Goal: Information Seeking & Learning: Learn about a topic

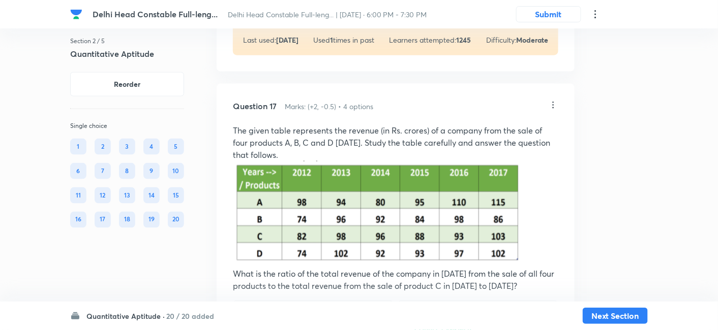
scroll to position [6446, 0]
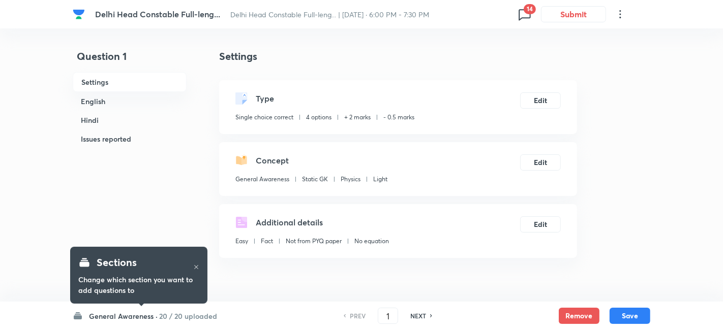
checkbox input "true"
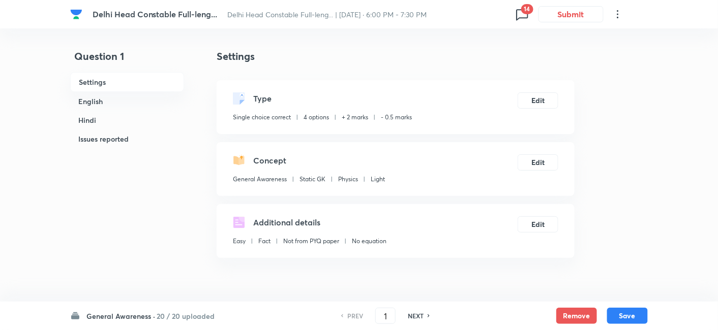
click at [154, 319] on h6 "General Awareness ·" at bounding box center [120, 316] width 69 height 11
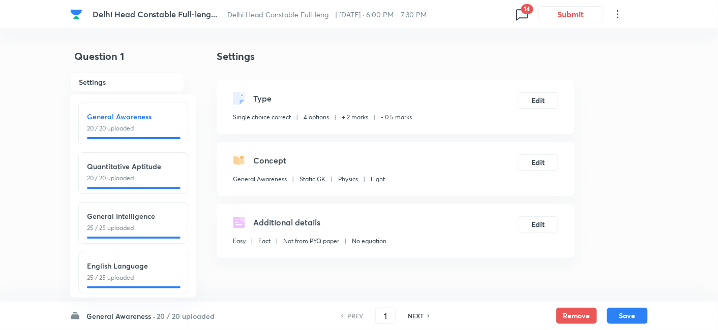
click at [135, 189] on div at bounding box center [134, 188] width 94 height 2
type input "21"
checkbox input "false"
checkbox input "true"
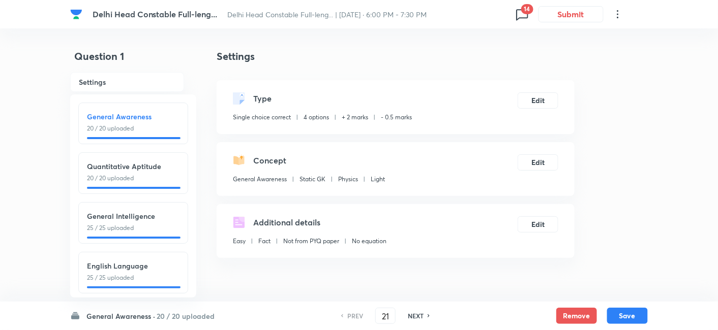
checkbox input "true"
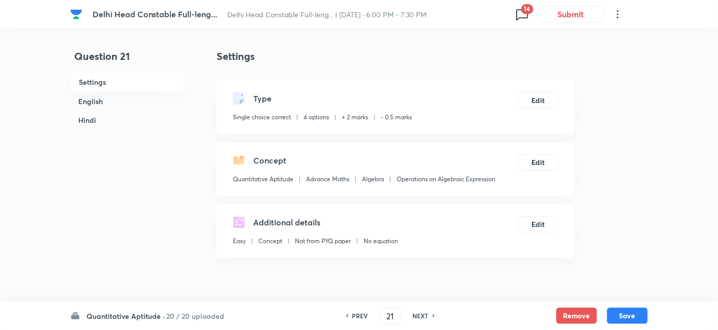
scroll to position [256, 0]
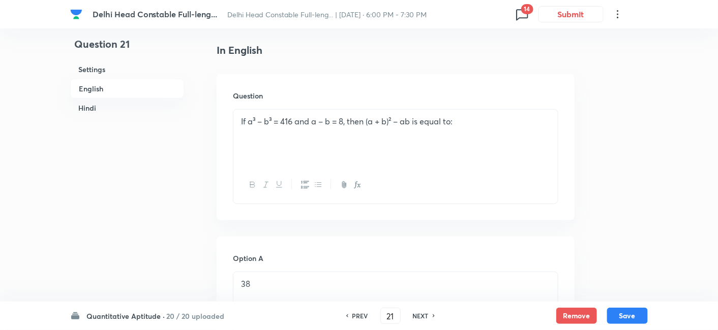
click at [428, 310] on div "PREV 21 ​ NEXT" at bounding box center [390, 316] width 131 height 16
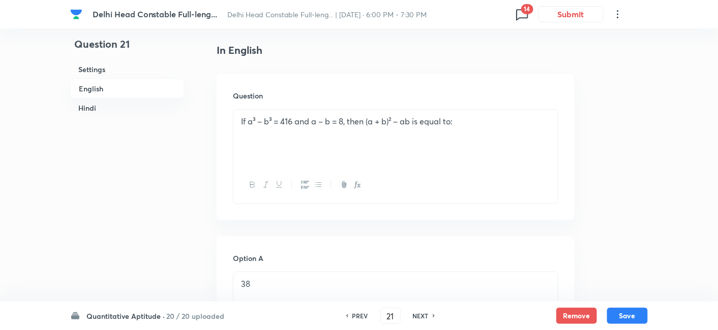
click at [422, 314] on h6 "NEXT" at bounding box center [421, 316] width 16 height 9
type input "22"
checkbox input "false"
checkbox input "true"
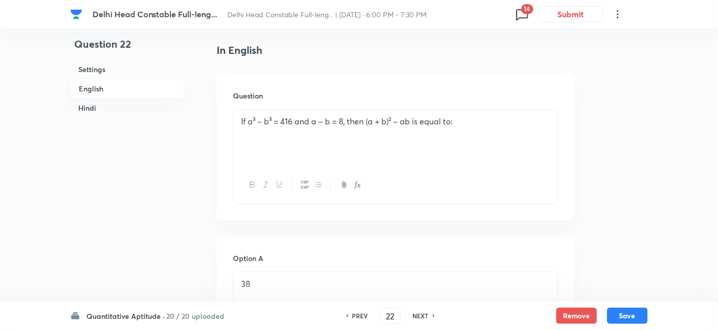
checkbox input "true"
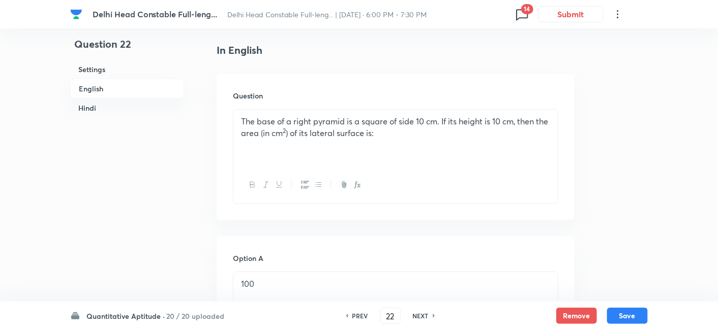
click at [422, 314] on h6 "NEXT" at bounding box center [421, 316] width 16 height 9
type input "23"
checkbox input "true"
checkbox input "false"
checkbox input "true"
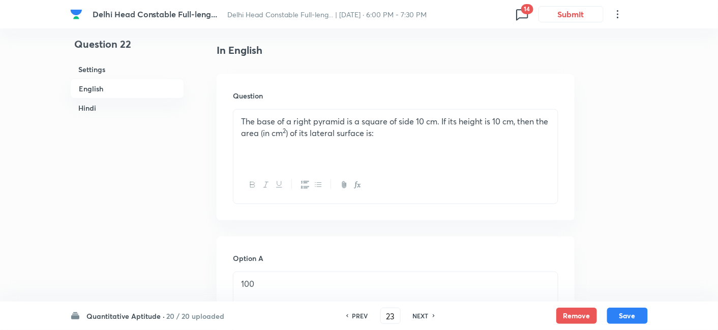
checkbox input "false"
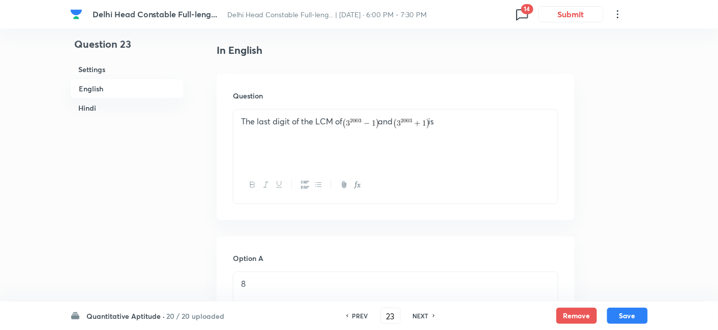
click at [422, 314] on h6 "NEXT" at bounding box center [421, 316] width 16 height 9
type input "24"
checkbox input "false"
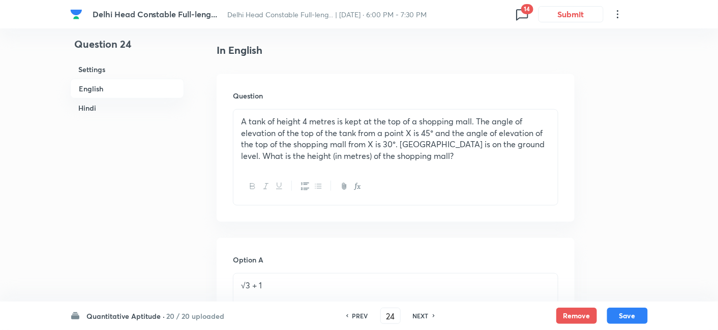
checkbox input "true"
click at [422, 314] on h6 "NEXT" at bounding box center [421, 316] width 16 height 9
type input "25"
checkbox input "false"
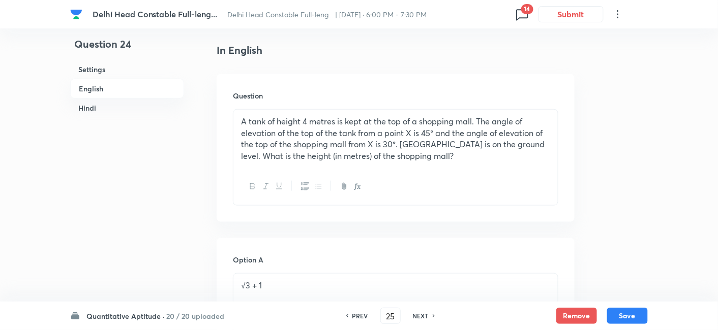
checkbox input "false"
checkbox input "true"
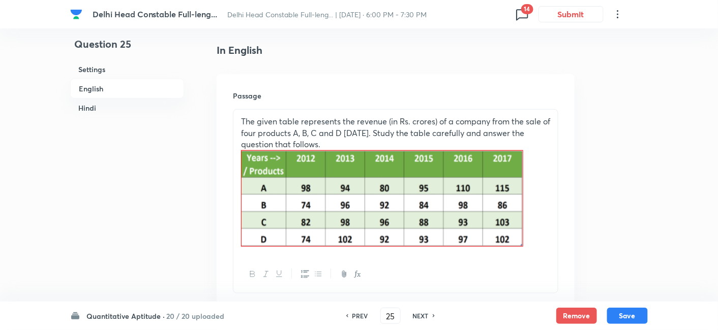
click at [422, 314] on h6 "NEXT" at bounding box center [421, 316] width 16 height 9
type input "26"
checkbox input "true"
checkbox input "false"
checkbox input "true"
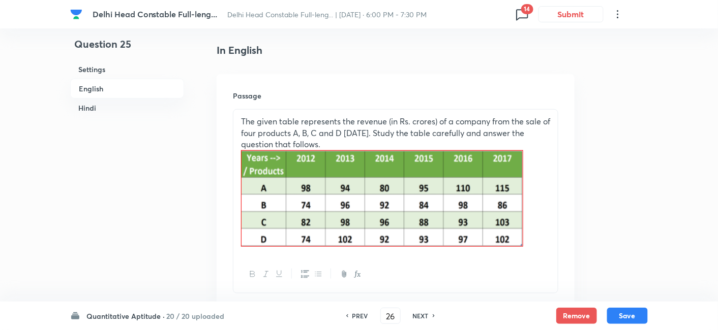
checkbox input "false"
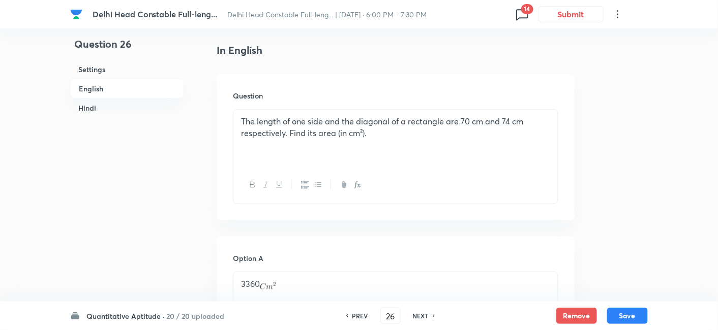
click at [363, 314] on h6 "PREV" at bounding box center [360, 316] width 16 height 9
type input "25"
checkbox input "false"
checkbox input "true"
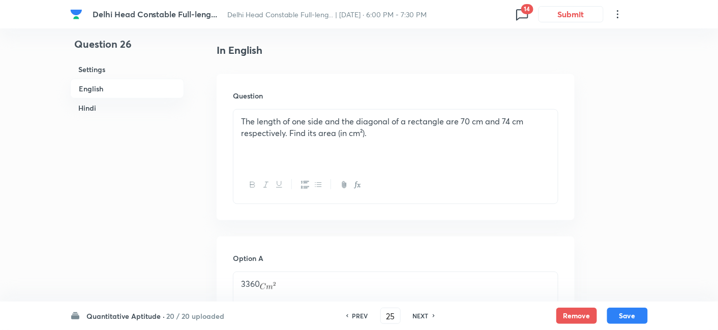
checkbox input "true"
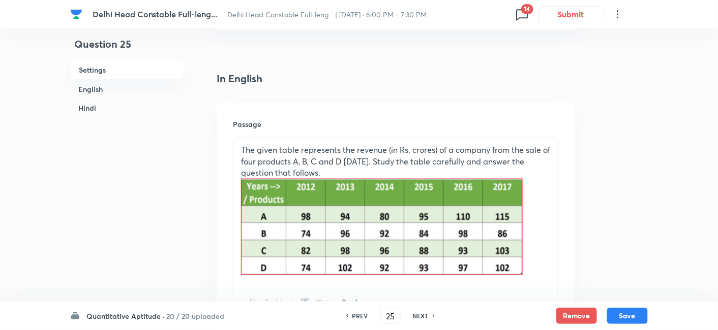
scroll to position [226, 0]
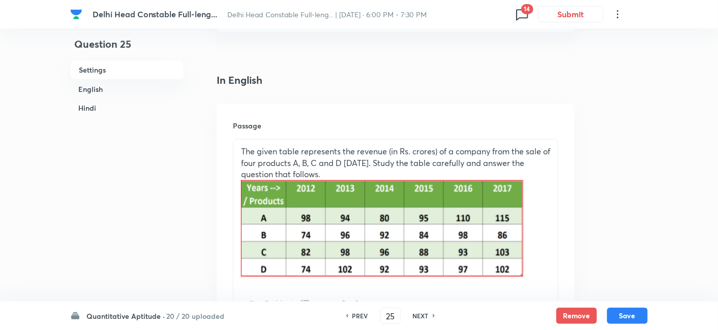
click at [427, 316] on h6 "NEXT" at bounding box center [421, 316] width 16 height 9
type input "26"
checkbox input "false"
checkbox input "true"
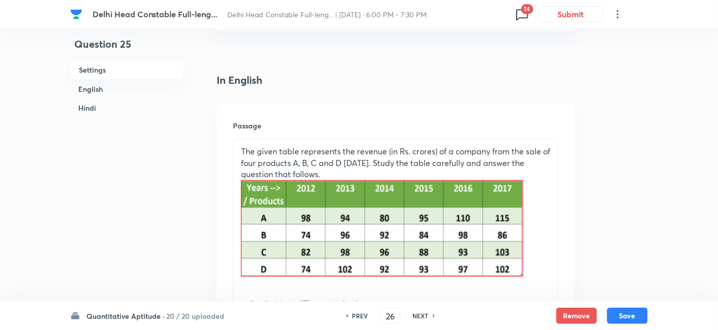
checkbox input "true"
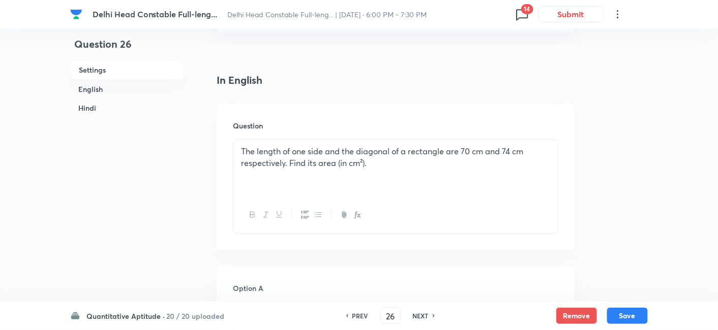
click at [427, 316] on h6 "NEXT" at bounding box center [421, 316] width 16 height 9
type input "27"
checkbox input "false"
checkbox input "true"
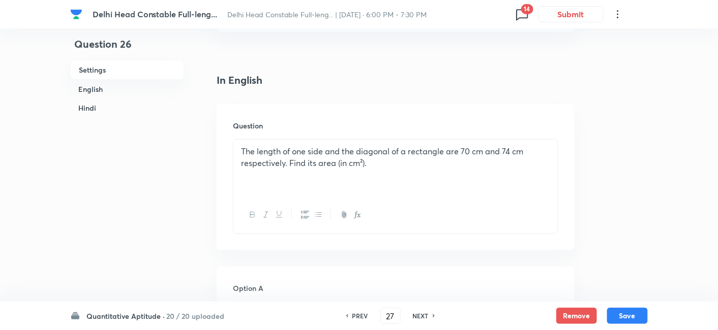
checkbox input "true"
click at [427, 316] on h6 "NEXT" at bounding box center [421, 316] width 16 height 9
checkbox input "false"
type input "28"
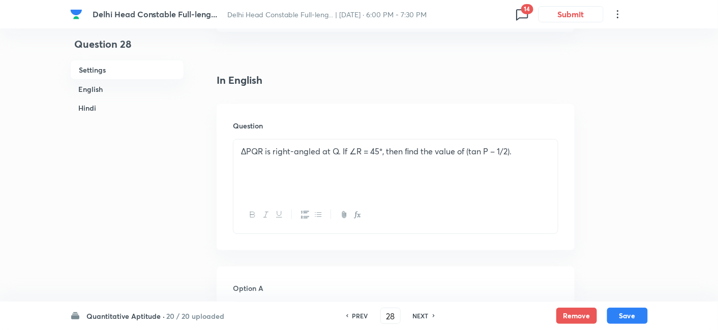
checkbox input "true"
click at [427, 316] on h6 "NEXT" at bounding box center [421, 316] width 16 height 9
type input "29"
checkbox input "false"
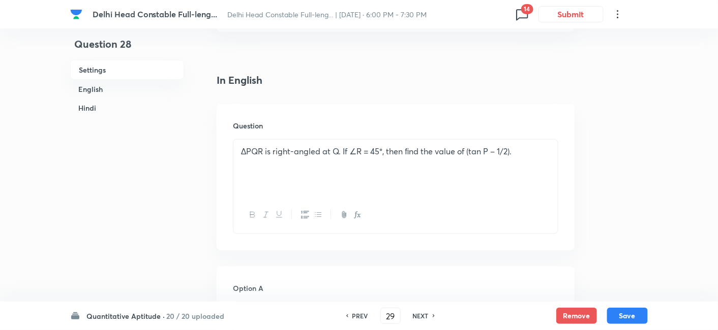
checkbox input "false"
checkbox input "true"
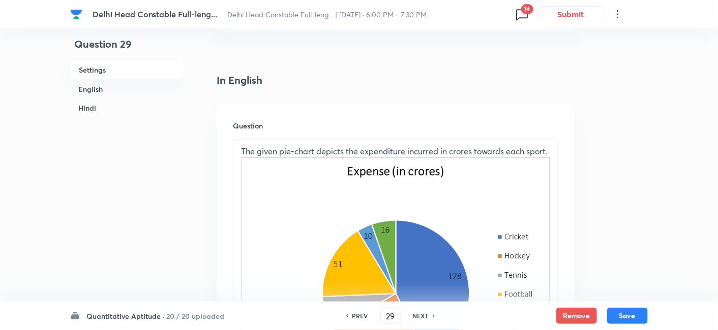
click at [427, 316] on h6 "NEXT" at bounding box center [421, 316] width 16 height 9
checkbox input "false"
type input "30"
checkbox input "true"
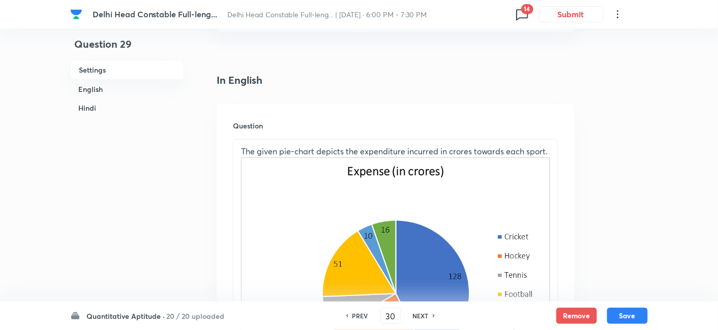
checkbox input "true"
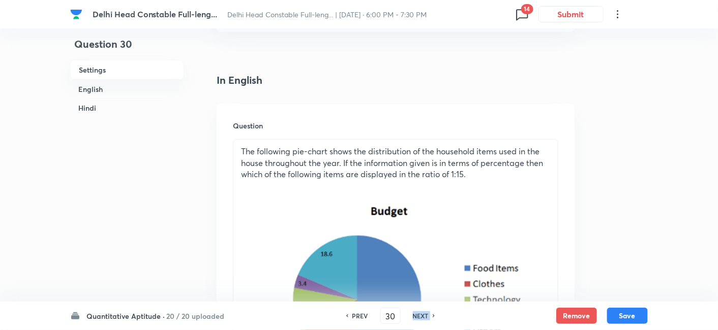
click at [427, 316] on h6 "NEXT" at bounding box center [421, 316] width 16 height 9
type input "31"
checkbox input "false"
checkbox input "true"
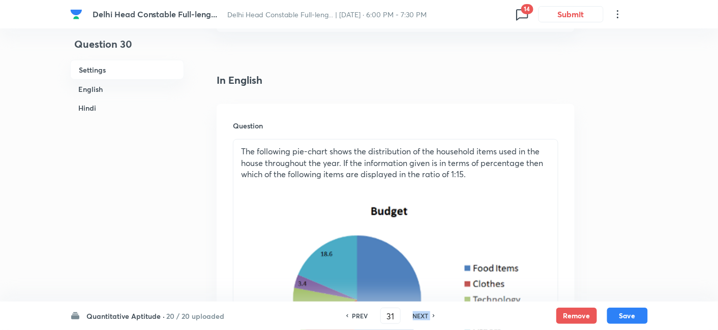
checkbox input "true"
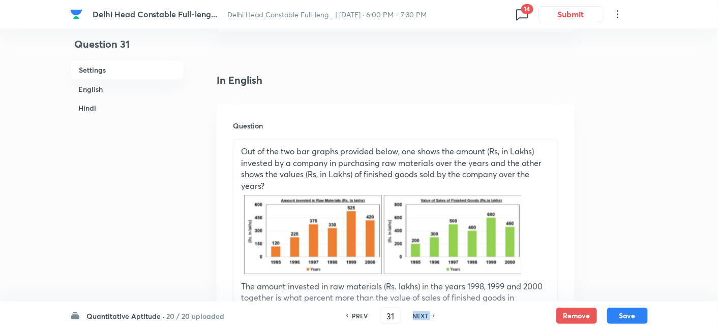
click at [427, 316] on h6 "NEXT" at bounding box center [421, 316] width 16 height 9
type input "32"
checkbox input "false"
checkbox input "true"
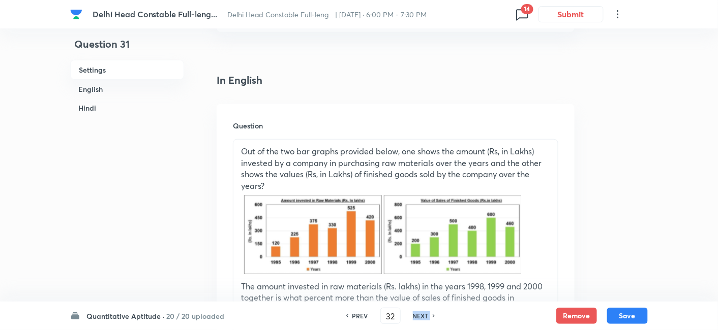
checkbox input "true"
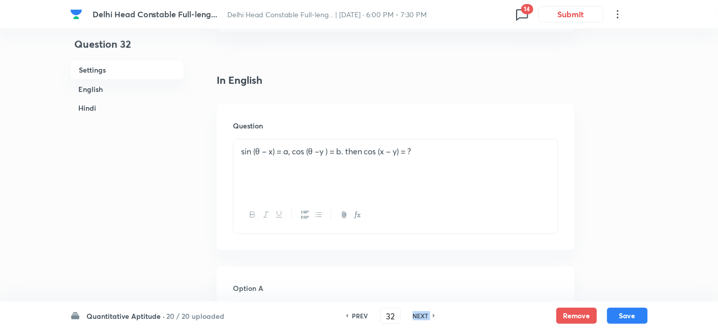
click at [427, 316] on h6 "NEXT" at bounding box center [421, 316] width 16 height 9
checkbox input "false"
type input "33"
checkbox input "true"
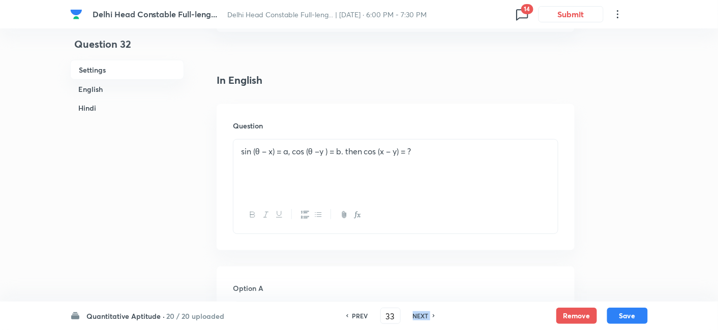
checkbox input "true"
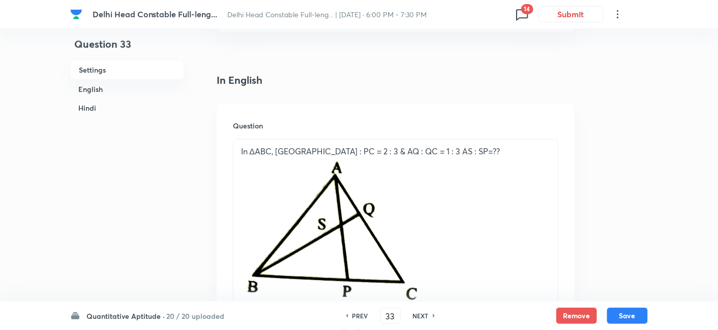
click at [427, 316] on h6 "NEXT" at bounding box center [421, 316] width 16 height 9
checkbox input "false"
type input "34"
checkbox input "true"
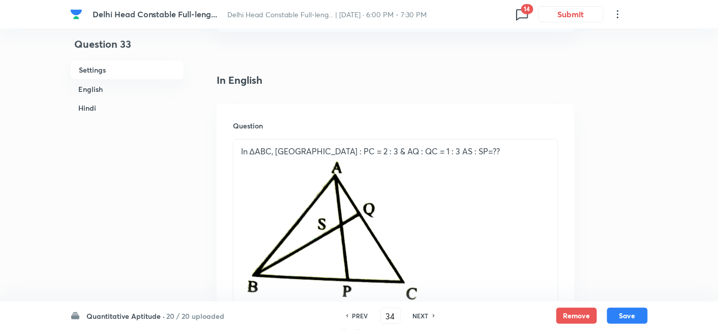
checkbox input "true"
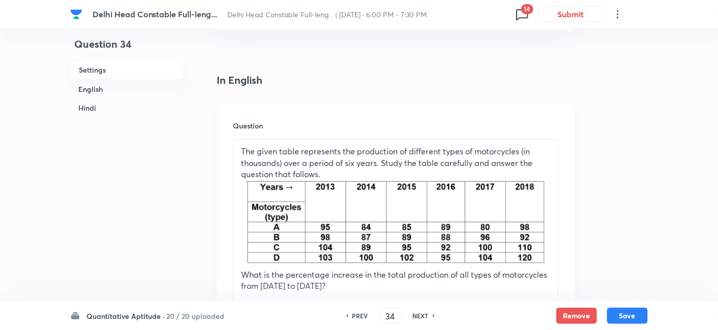
click at [427, 316] on h6 "NEXT" at bounding box center [421, 316] width 16 height 9
type input "35"
checkbox input "false"
checkbox input "true"
checkbox input "false"
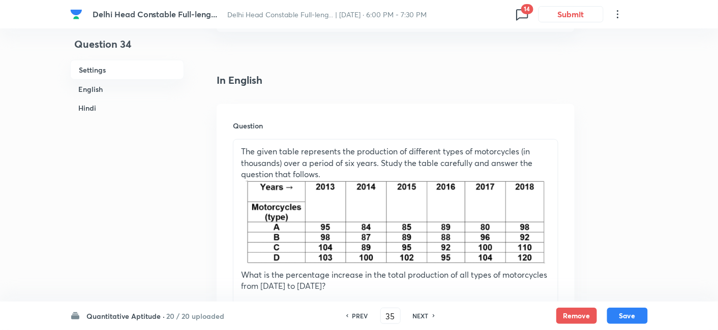
checkbox input "true"
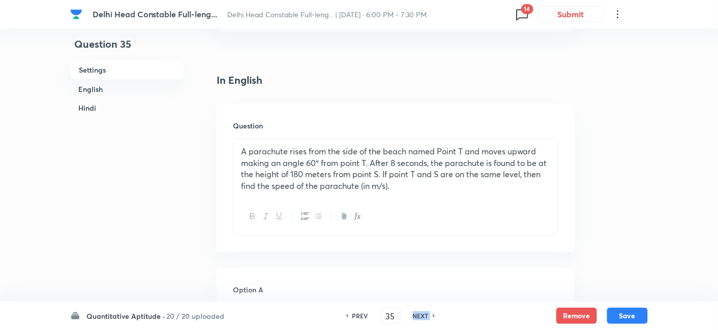
click at [427, 316] on h6 "NEXT" at bounding box center [421, 316] width 16 height 9
type input "36"
checkbox input "true"
checkbox input "false"
checkbox input "true"
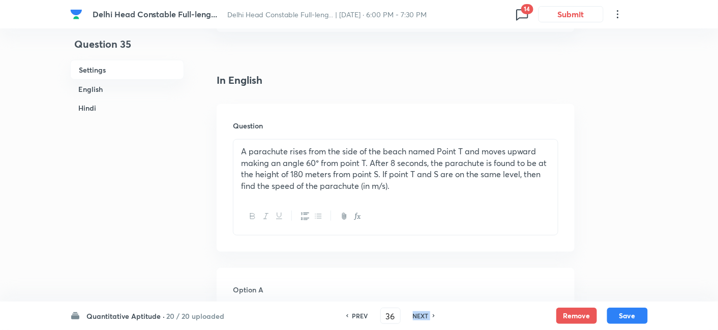
checkbox input "false"
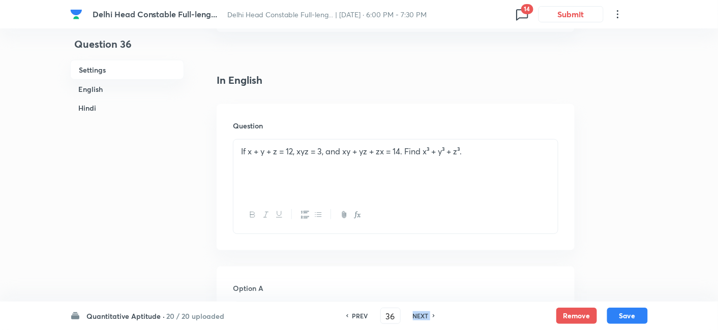
click at [427, 316] on h6 "NEXT" at bounding box center [421, 316] width 16 height 9
checkbox input "false"
type input "37"
checkbox input "true"
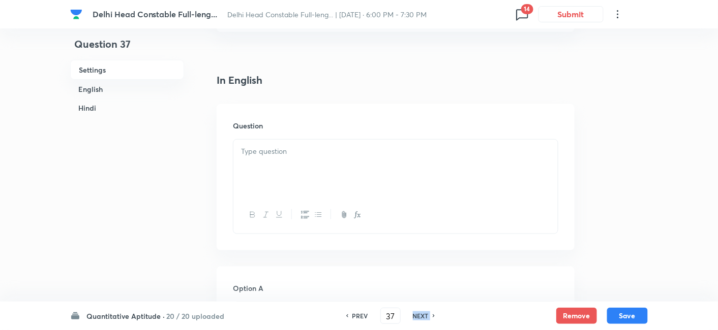
checkbox input "true"
click at [427, 316] on h6 "NEXT" at bounding box center [421, 316] width 16 height 9
type input "38"
checkbox input "false"
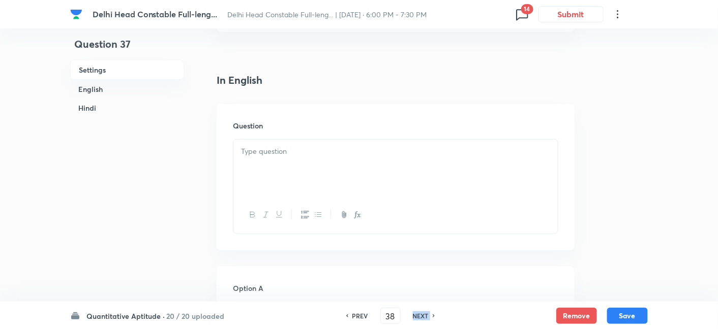
checkbox input "true"
click at [427, 316] on h6 "NEXT" at bounding box center [421, 316] width 16 height 9
type input "39"
checkbox input "false"
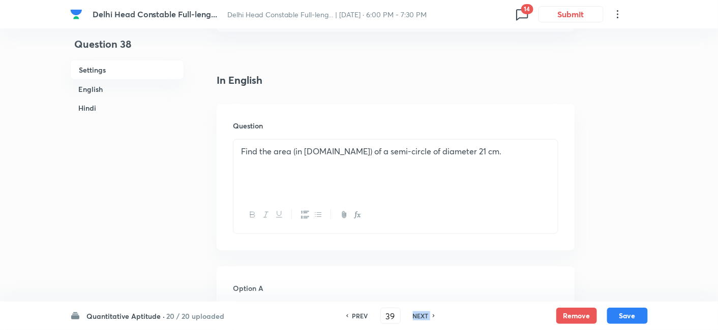
checkbox input "false"
checkbox input "true"
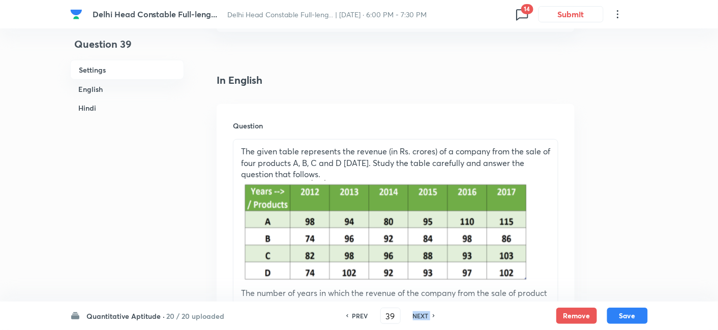
click at [427, 316] on h6 "NEXT" at bounding box center [421, 316] width 16 height 9
checkbox input "false"
type input "40"
checkbox input "true"
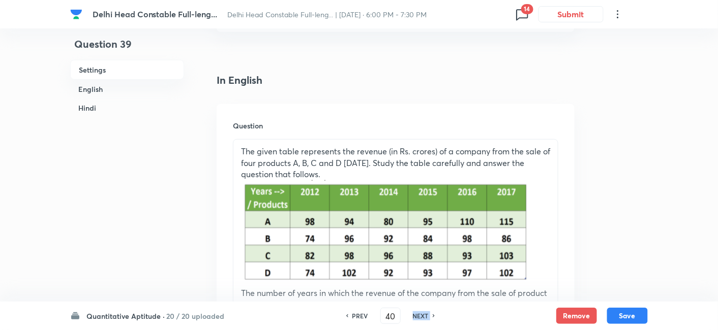
checkbox input "true"
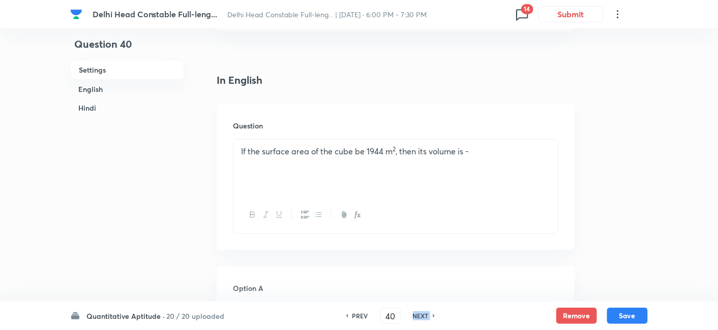
click at [427, 316] on h6 "NEXT" at bounding box center [421, 316] width 16 height 9
type input "41"
checkbox input "false"
checkbox input "true"
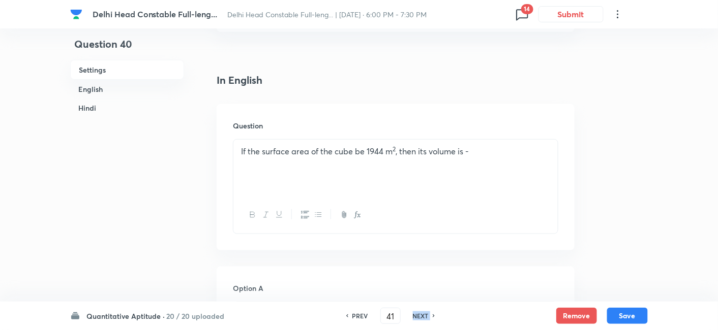
checkbox input "true"
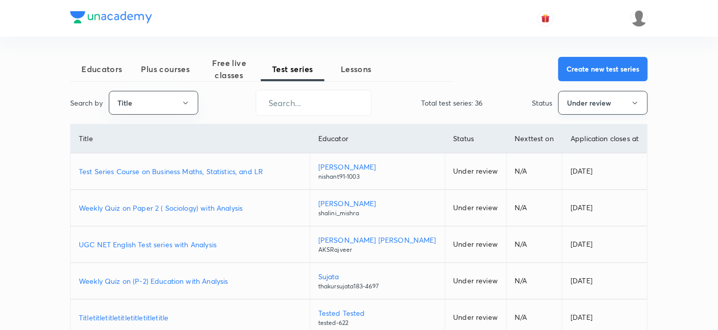
click at [573, 109] on button "Under review" at bounding box center [602, 103] width 89 height 24
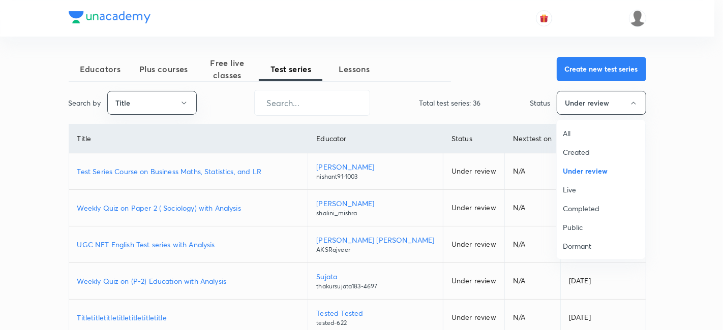
click at [572, 203] on span "Completed" at bounding box center [601, 208] width 76 height 11
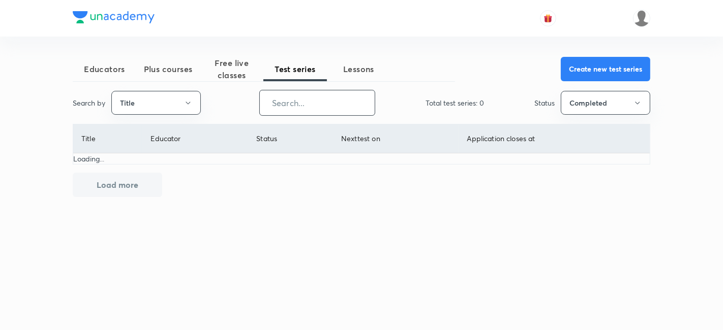
click at [323, 109] on input "text" at bounding box center [317, 103] width 115 height 26
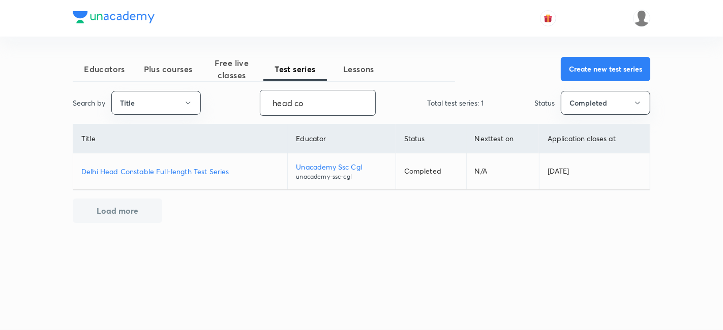
type input "head co"
click at [346, 163] on p "Unacademy Ssc Cgl" at bounding box center [341, 167] width 91 height 11
click at [178, 168] on p "Delhi Head Constable Full-length Test Series" at bounding box center [180, 171] width 198 height 11
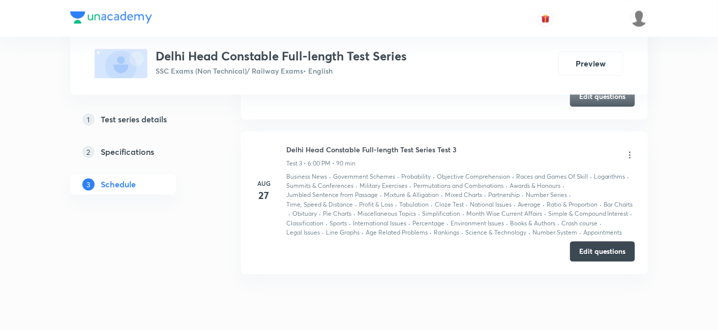
scroll to position [760, 0]
click at [603, 262] on button "Edit questions" at bounding box center [602, 251] width 65 height 20
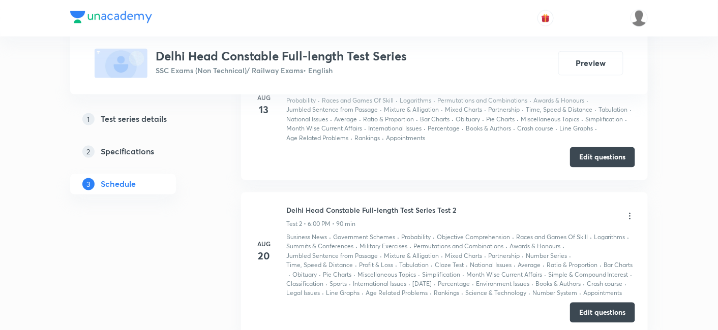
scroll to position [544, 0]
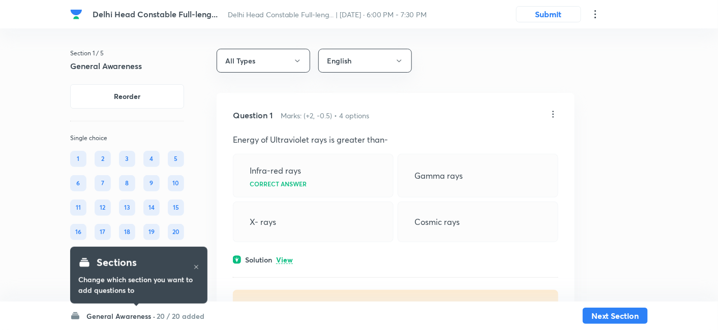
click at [162, 311] on h6 "20 / 20 added" at bounding box center [181, 316] width 48 height 11
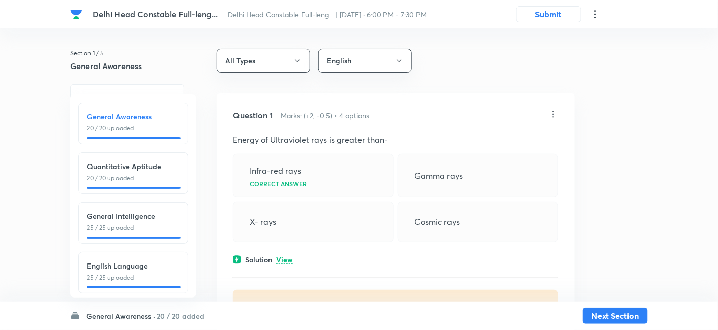
click at [142, 176] on p "20 / 20 uploaded" at bounding box center [133, 178] width 93 height 9
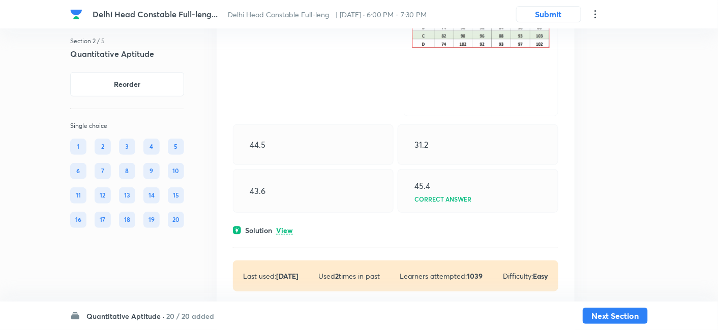
scroll to position [1316, 0]
click at [285, 228] on p "View" at bounding box center [284, 230] width 17 height 8
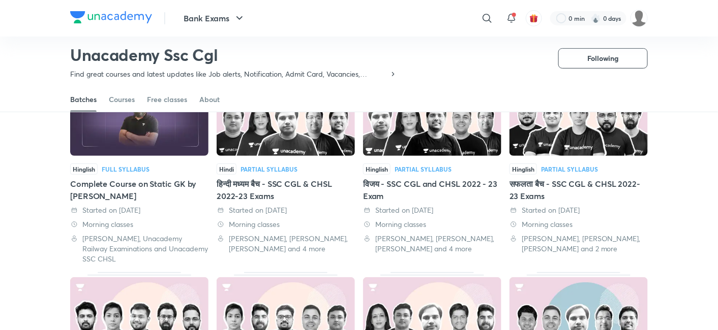
scroll to position [99, 0]
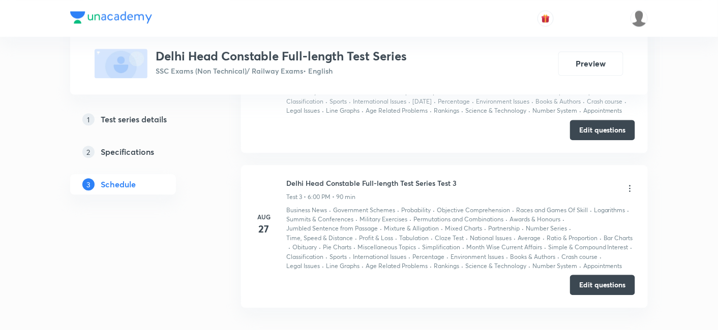
scroll to position [671, 0]
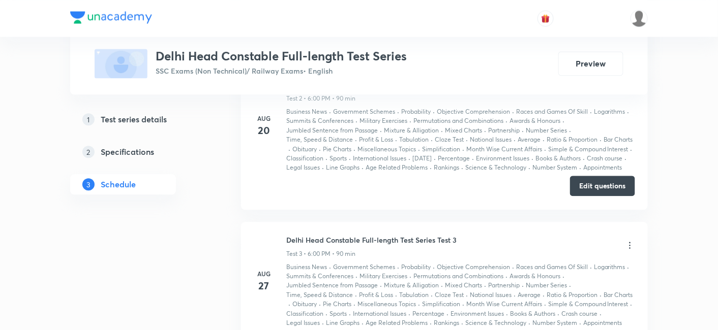
click at [613, 188] on button "Edit questions" at bounding box center [602, 186] width 65 height 20
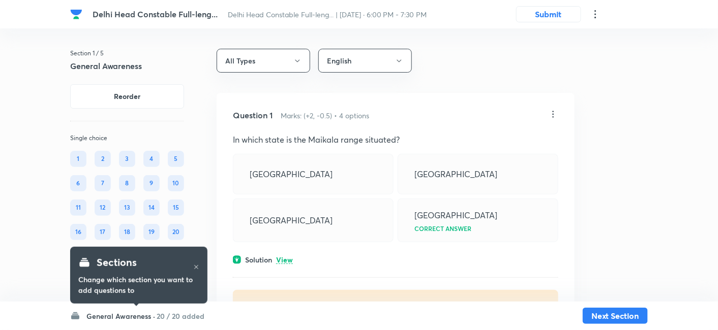
click at [186, 319] on h6 "20 / 20 added" at bounding box center [181, 316] width 48 height 11
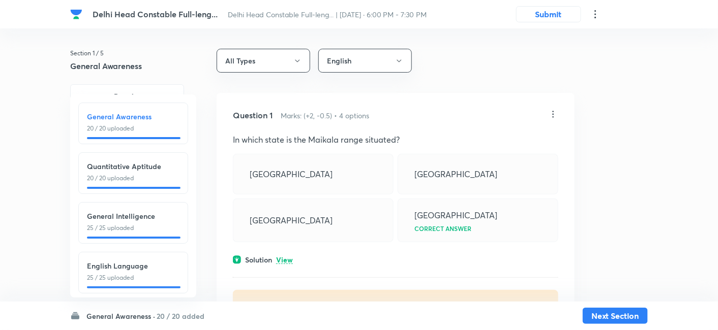
click at [150, 184] on div "Quantitative Aptitude 20 / 20 uploaded" at bounding box center [133, 174] width 110 height 42
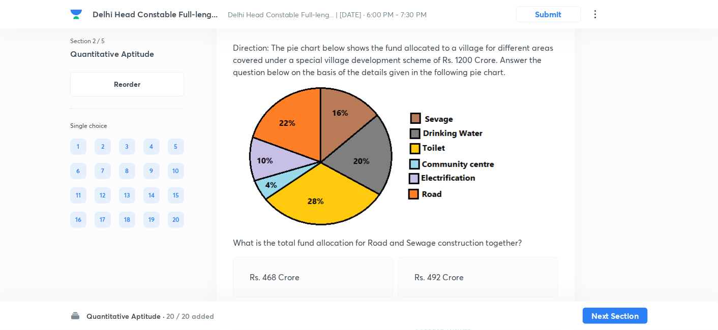
scroll to position [92, 0]
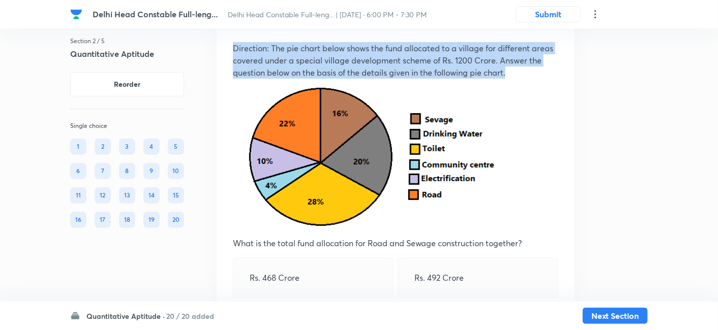
drag, startPoint x: 231, startPoint y: 45, endPoint x: 530, endPoint y: 75, distance: 300.4
click at [530, 75] on div "Question 1 Marks: (+2, -0.5) • 4 options Direction: The pie chart below shows t…" at bounding box center [396, 222] width 358 height 440
copy p "Direction: The pie chart below shows the fund allocated to a village for differ…"
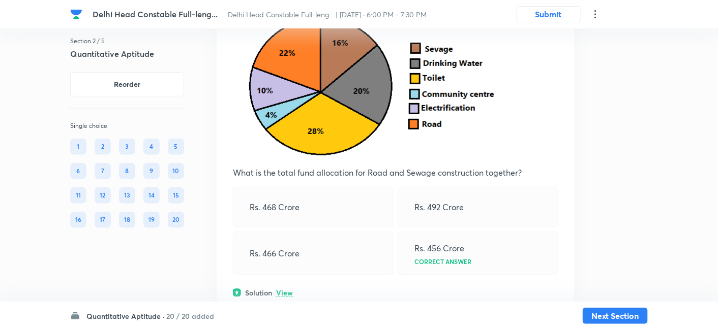
scroll to position [165, 0]
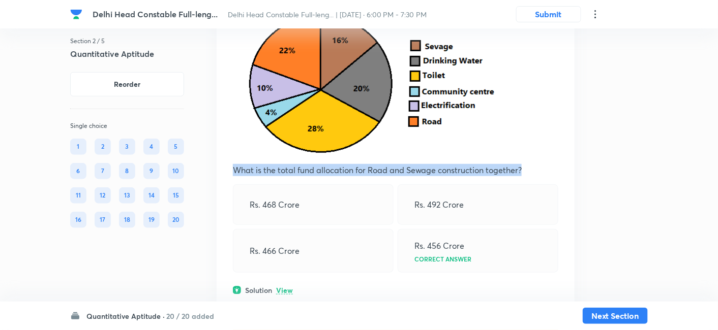
drag, startPoint x: 233, startPoint y: 168, endPoint x: 539, endPoint y: 174, distance: 305.6
click at [539, 174] on p "What is the total fund allocation for Road and Sewage construction together?" at bounding box center [395, 170] width 325 height 12
copy p "What is the total fund allocation for Road and Sewage construction together?"
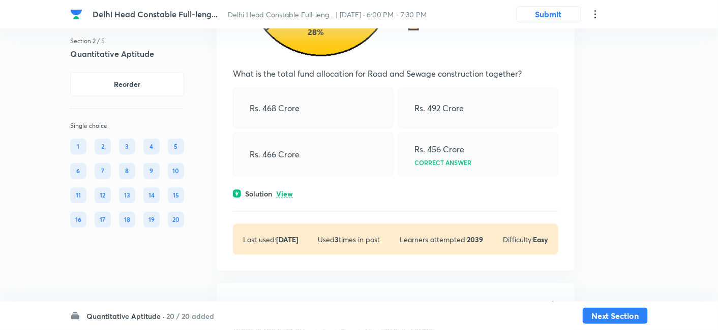
click at [287, 192] on p "View" at bounding box center [284, 195] width 17 height 8
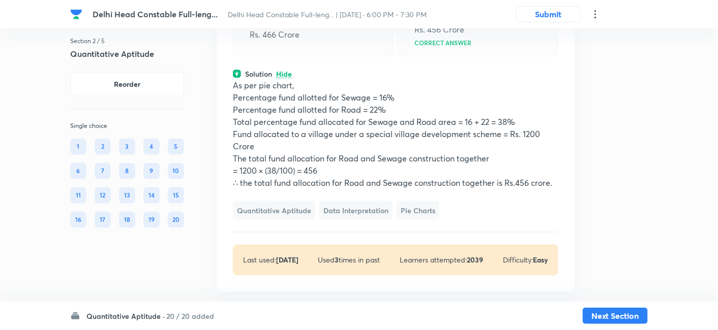
scroll to position [398, 0]
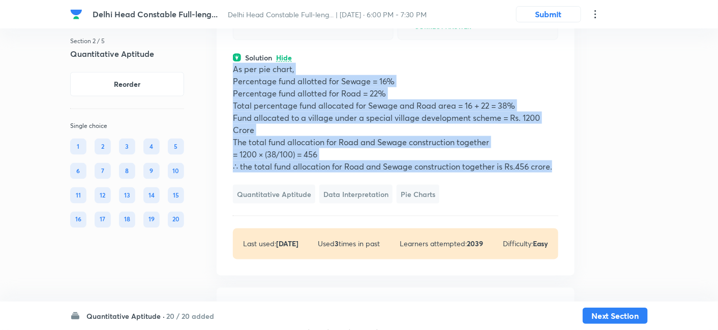
drag, startPoint x: 234, startPoint y: 67, endPoint x: 595, endPoint y: 165, distance: 374.5
copy div "As per pie chart, Percentage fund allotted for Sewage = 16% Percentage fund all…"
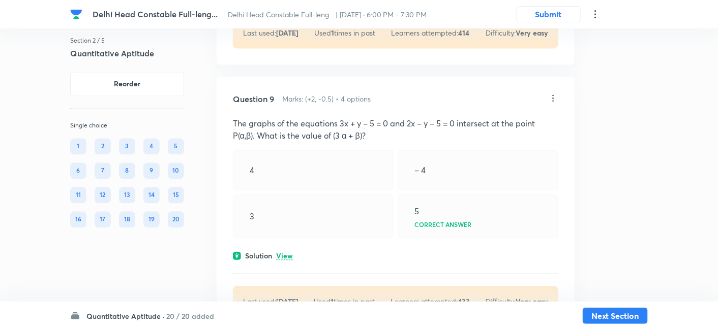
scroll to position [3027, 0]
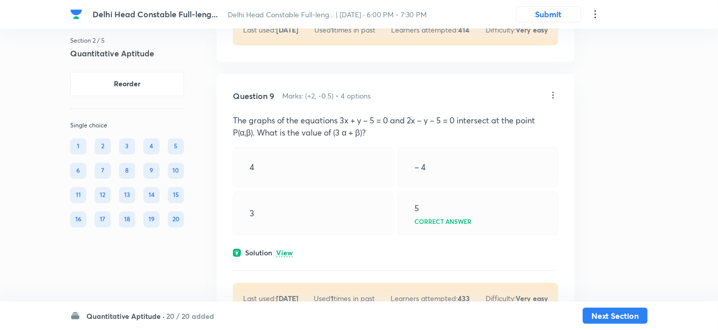
click at [287, 250] on p "View" at bounding box center [284, 254] width 17 height 8
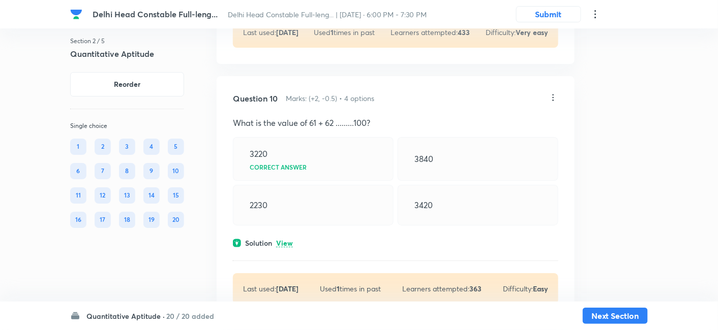
scroll to position [3470, 0]
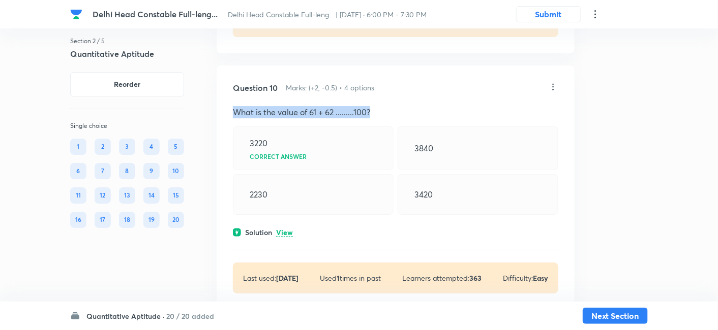
drag, startPoint x: 234, startPoint y: 108, endPoint x: 400, endPoint y: 112, distance: 166.3
click at [400, 112] on p "What is the value of 61 + 62 .........100?" at bounding box center [395, 112] width 325 height 12
copy p "What is the value of 61 + 62 .........100?"
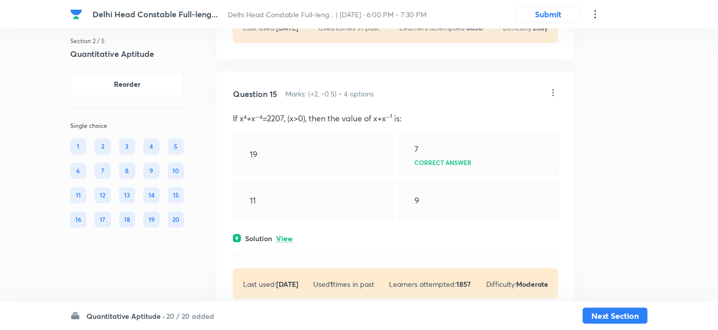
scroll to position [5106, 0]
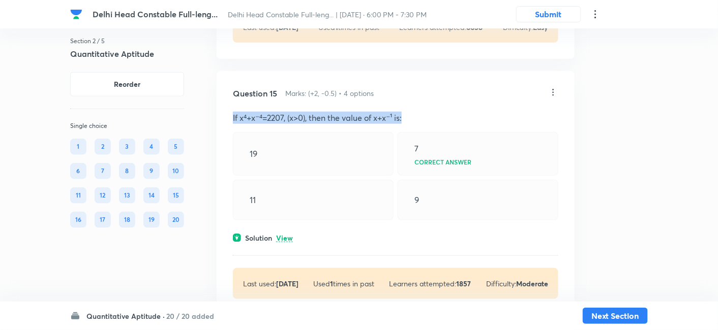
drag, startPoint x: 232, startPoint y: 111, endPoint x: 406, endPoint y: 112, distance: 173.9
click at [406, 112] on div "Question 15 Marks: (+2, -0.5) • 4 options If x⁴+x⁻⁴=2207, (x>0), then the value…" at bounding box center [396, 193] width 358 height 245
copy p "If x⁴+x⁻⁴=2207, (x>0), then the value of x+x⁻¹ is:"
